Goal: Task Accomplishment & Management: Complete application form

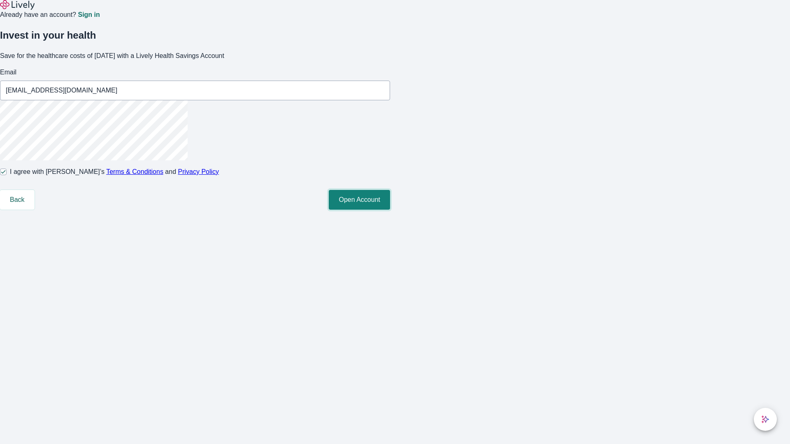
click at [390, 210] on button "Open Account" at bounding box center [359, 200] width 61 height 20
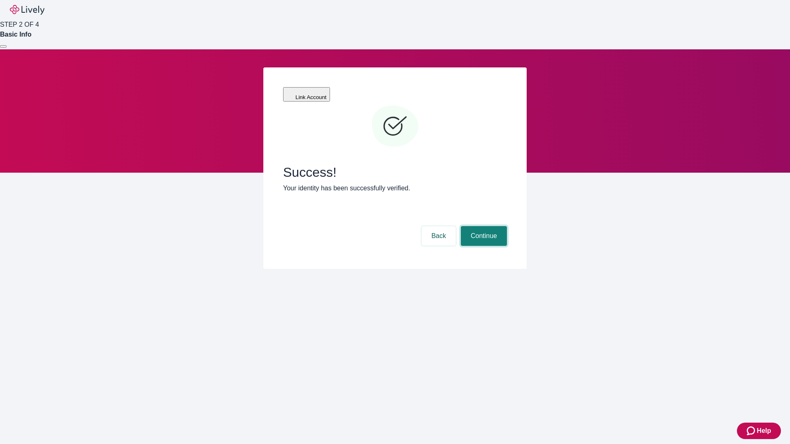
click at [482, 226] on button "Continue" at bounding box center [484, 236] width 46 height 20
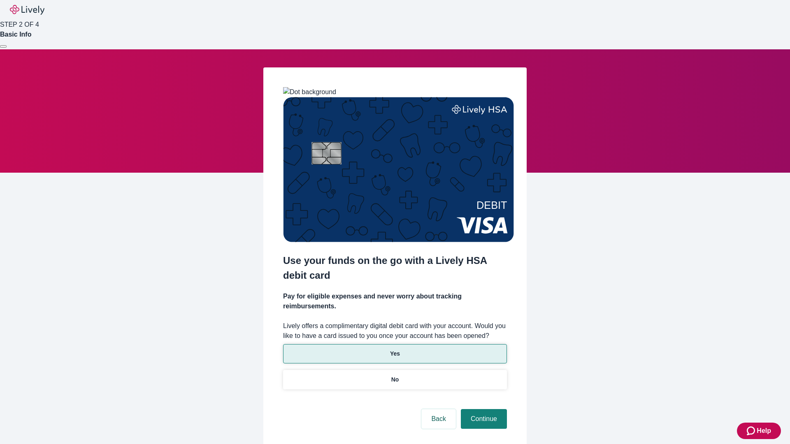
click at [394, 350] on p "Yes" at bounding box center [395, 354] width 10 height 9
click at [482, 409] on button "Continue" at bounding box center [484, 419] width 46 height 20
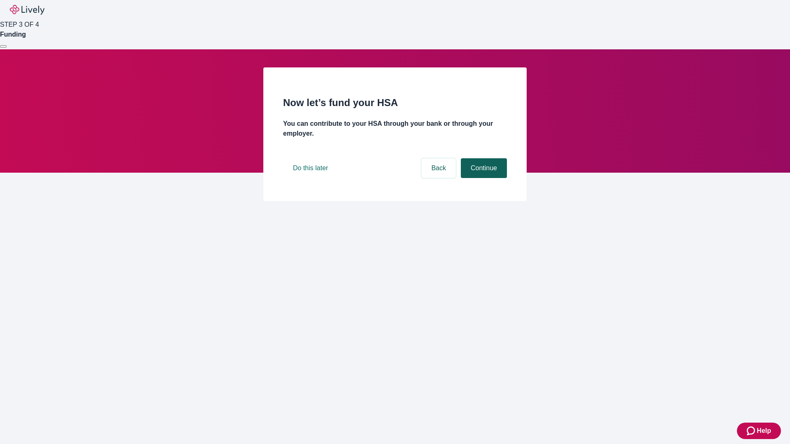
click at [482, 178] on button "Continue" at bounding box center [484, 168] width 46 height 20
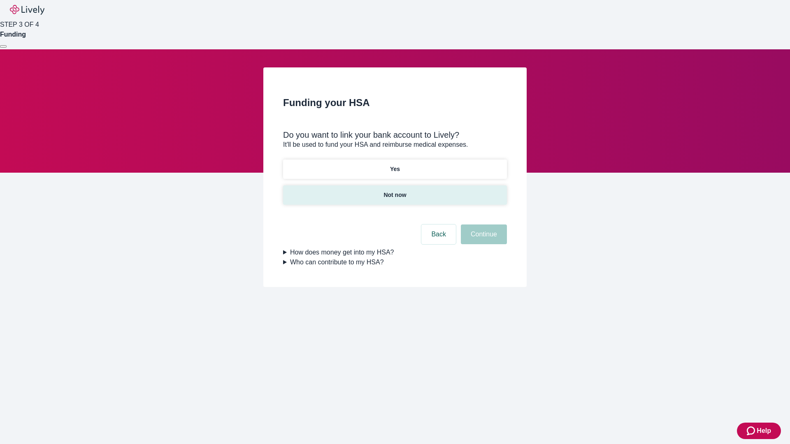
click at [394, 191] on p "Not now" at bounding box center [394, 195] width 23 height 9
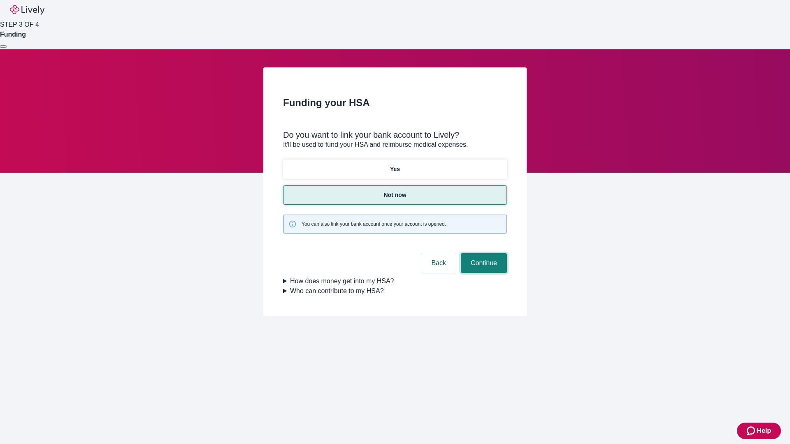
click at [482, 253] on button "Continue" at bounding box center [484, 263] width 46 height 20
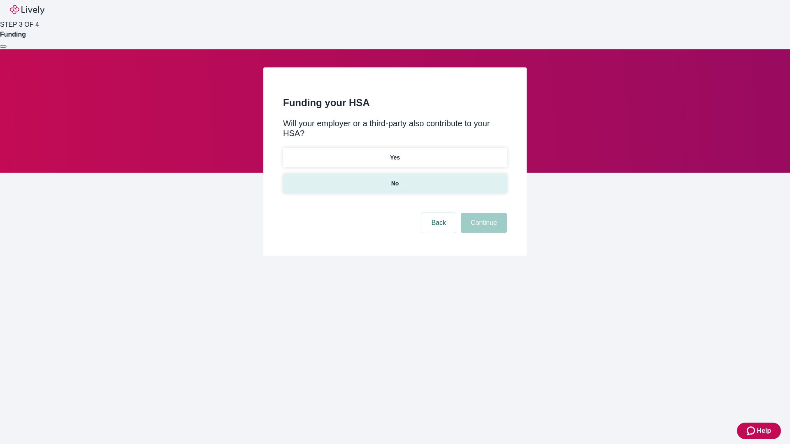
click at [394, 179] on p "No" at bounding box center [395, 183] width 8 height 9
click at [482, 213] on button "Continue" at bounding box center [484, 223] width 46 height 20
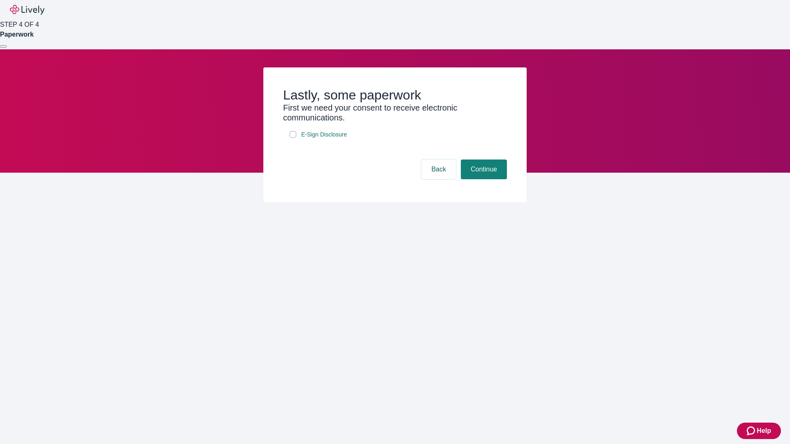
click at [293, 138] on input "E-Sign Disclosure" at bounding box center [293, 134] width 7 height 7
checkbox input "true"
click at [482, 179] on button "Continue" at bounding box center [484, 170] width 46 height 20
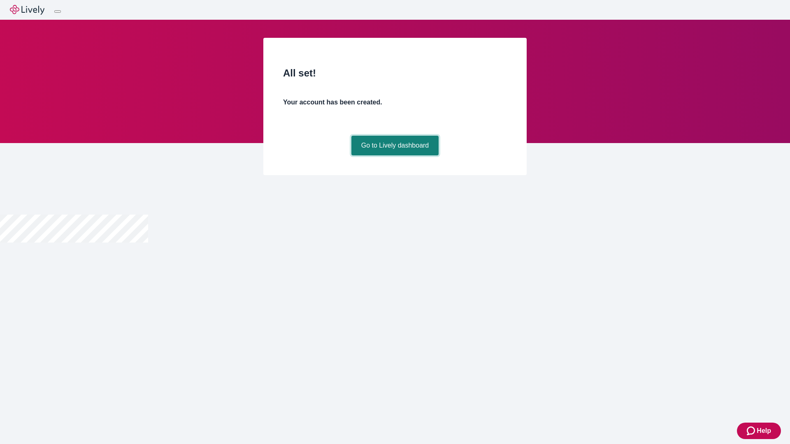
click at [394, 155] on link "Go to Lively dashboard" at bounding box center [395, 146] width 88 height 20
